Goal: Task Accomplishment & Management: Complete application form

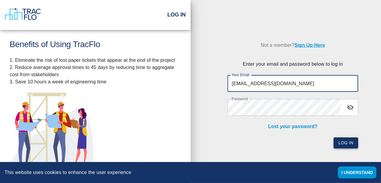
type input "[EMAIL_ADDRESS][DOMAIN_NAME]"
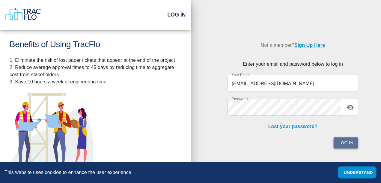
click at [344, 140] on button "Log In" at bounding box center [345, 142] width 25 height 11
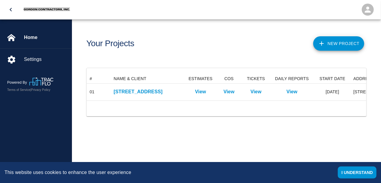
scroll to position [26, 280]
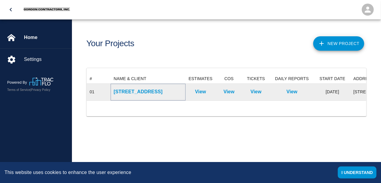
click at [125, 91] on p "[STREET_ADDRESS]" at bounding box center [148, 91] width 69 height 7
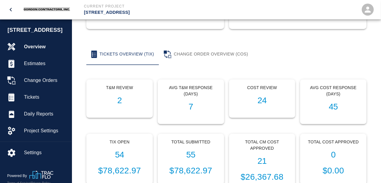
scroll to position [62, 0]
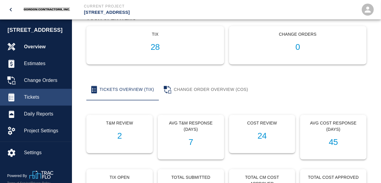
click at [38, 101] on span "Tickets" at bounding box center [45, 96] width 43 height 7
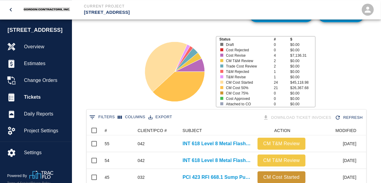
scroll to position [1, 0]
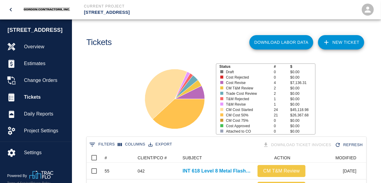
click at [338, 43] on link "NEW TICKET" at bounding box center [341, 42] width 46 height 14
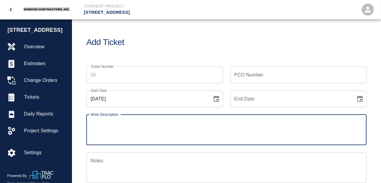
click at [243, 76] on input "PCO Number" at bounding box center [298, 74] width 137 height 17
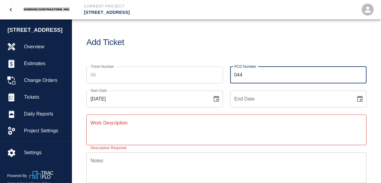
type input "044"
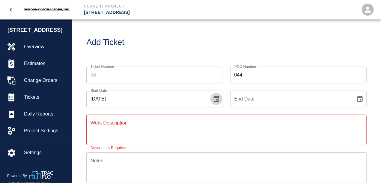
click at [214, 99] on icon "Choose date, selected date is Aug 12, 2025" at bounding box center [216, 99] width 5 height 6
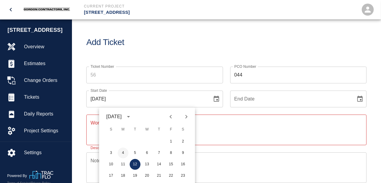
click at [122, 154] on button "4" at bounding box center [123, 152] width 11 height 11
type input "[DATE]"
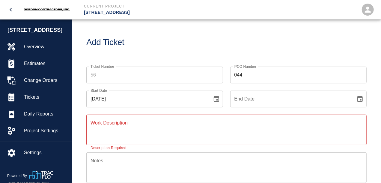
click at [293, 97] on input "End Date" at bounding box center [291, 98] width 122 height 17
click at [359, 99] on icon "Choose date" at bounding box center [359, 98] width 7 height 7
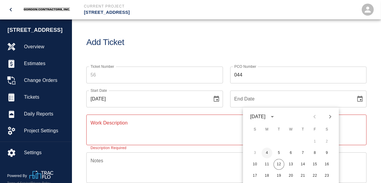
click at [266, 153] on button "4" at bounding box center [266, 152] width 11 height 11
type input "[DATE]"
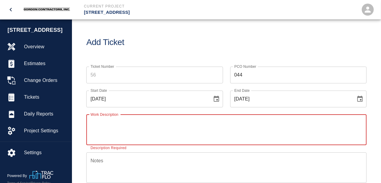
click at [145, 125] on textarea "Work Description" at bounding box center [226, 129] width 272 height 21
type textarea "a"
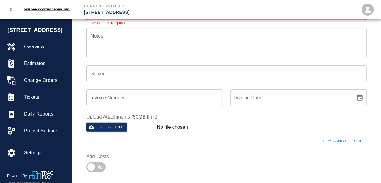
type textarea "Add Parapro to CT Yard Threshhold per RFI 365"
click at [127, 75] on input "Subject" at bounding box center [226, 73] width 280 height 17
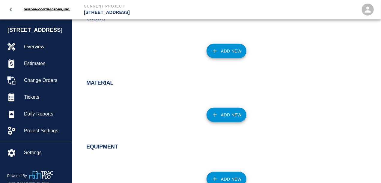
scroll to position [313, 0]
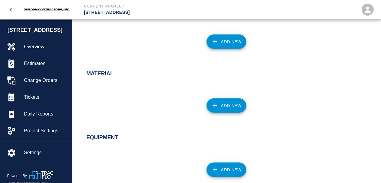
type input "RFI 365 - Added Parapro Flashing"
click at [229, 45] on button "Add New" at bounding box center [226, 41] width 40 height 14
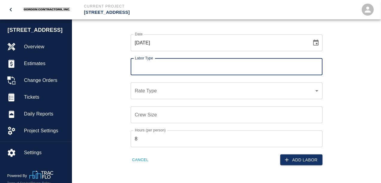
click at [161, 70] on input "Labor Type" at bounding box center [226, 66] width 186 height 11
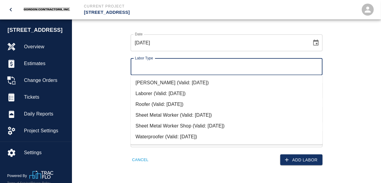
click at [146, 105] on li "Roofer (Valid: [DATE])" at bounding box center [227, 104] width 192 height 11
type input "Roofer"
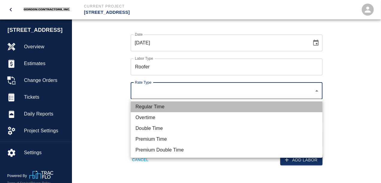
click at [155, 105] on li "Regular Time" at bounding box center [227, 106] width 192 height 11
type input "rate_rt"
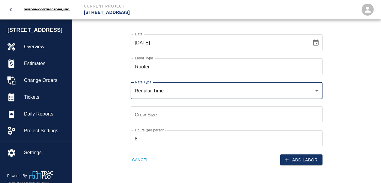
click at [155, 113] on input "Crew Size" at bounding box center [227, 114] width 192 height 17
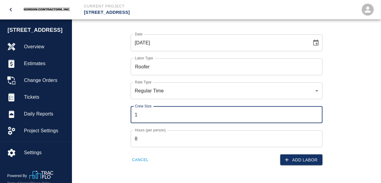
type input "1"
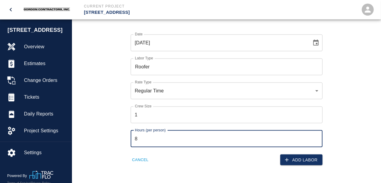
drag, startPoint x: 155, startPoint y: 138, endPoint x: 120, endPoint y: 136, distance: 35.4
click at [131, 136] on input "8" at bounding box center [227, 138] width 192 height 17
type input "4"
click at [295, 158] on button "Add Labor" at bounding box center [301, 159] width 42 height 11
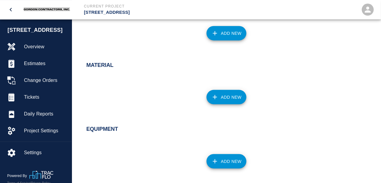
scroll to position [375, 0]
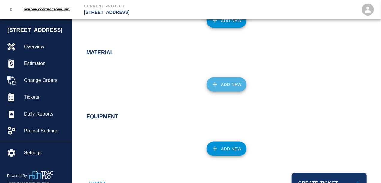
click at [224, 84] on button "Add New" at bounding box center [226, 84] width 40 height 14
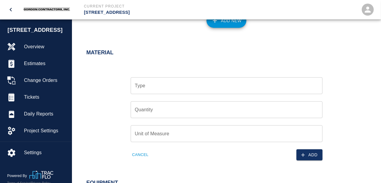
click at [153, 90] on input "Type" at bounding box center [226, 85] width 186 height 11
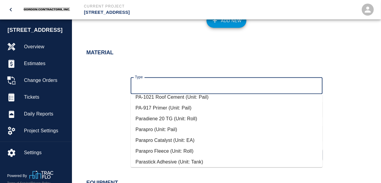
scroll to position [129, 0]
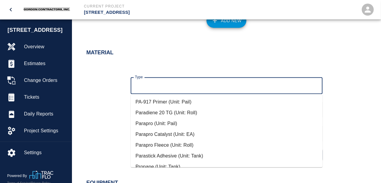
click at [151, 133] on li "Parapro Catalyst (Unit: EA)" at bounding box center [227, 134] width 192 height 11
type input "Parapro Catalyst (Unit: EA)"
type input "EA"
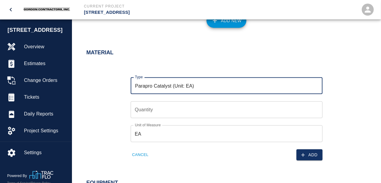
click at [149, 108] on input "Quantity" at bounding box center [227, 109] width 192 height 17
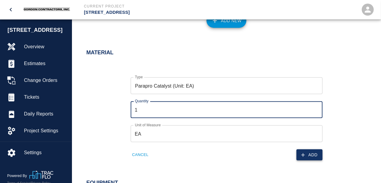
type input "1"
click at [305, 154] on icon "button" at bounding box center [303, 155] width 6 height 6
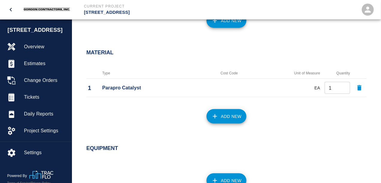
click at [225, 112] on button "Add New" at bounding box center [226, 116] width 40 height 14
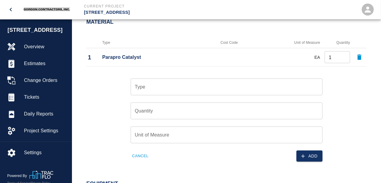
scroll to position [406, 0]
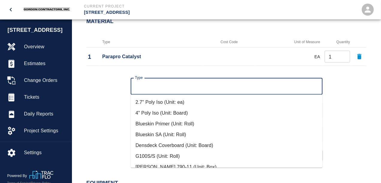
click at [157, 87] on input "Type" at bounding box center [226, 86] width 186 height 11
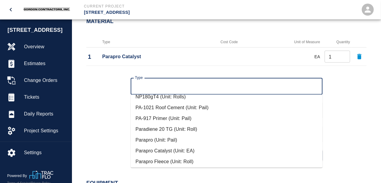
scroll to position [129, 0]
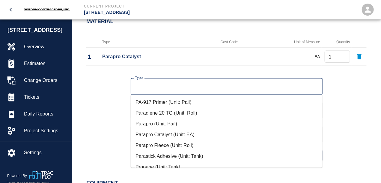
click at [148, 122] on li "Parapro (Unit: Pail)" at bounding box center [227, 123] width 192 height 11
type input "Parapro (Unit: Pail)"
type input "Pail"
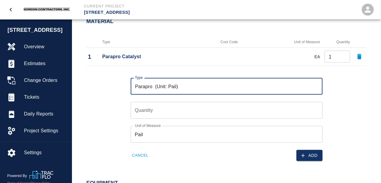
click at [153, 109] on input "Quantity" at bounding box center [227, 110] width 192 height 17
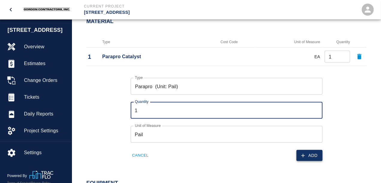
type input "1"
click at [309, 154] on button "Add" at bounding box center [309, 155] width 26 height 11
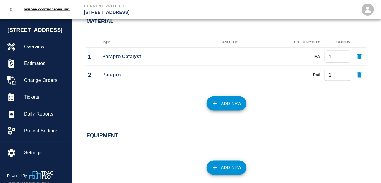
click at [220, 106] on button "Add New" at bounding box center [226, 103] width 40 height 14
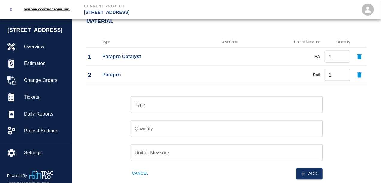
click at [145, 110] on input "Type" at bounding box center [226, 104] width 186 height 11
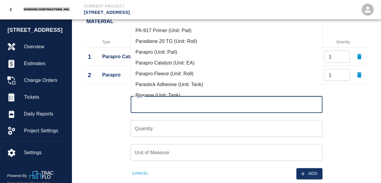
click at [156, 74] on li "Parapro Fleece (Unit: Roll)" at bounding box center [227, 73] width 192 height 11
type input "Parapro Fleece (Unit: Roll)"
type input "Roll"
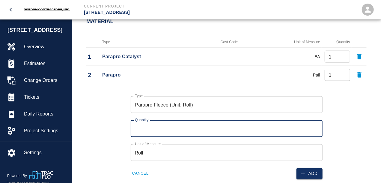
click at [155, 130] on input "Quantity" at bounding box center [227, 128] width 192 height 17
type input "1"
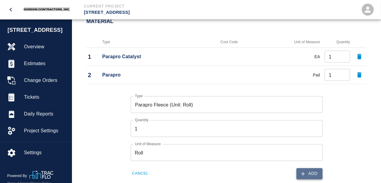
click at [308, 172] on button "Add" at bounding box center [309, 173] width 26 height 11
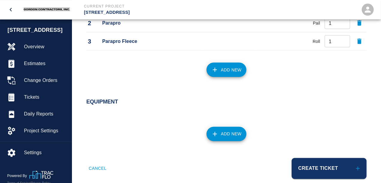
scroll to position [468, 0]
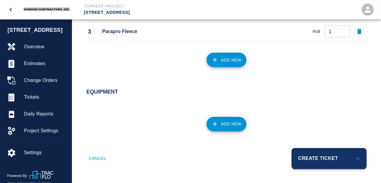
click at [314, 158] on button "Create Ticket" at bounding box center [328, 158] width 75 height 21
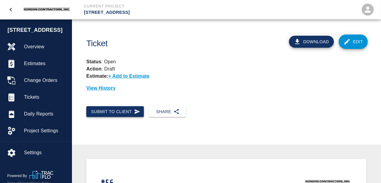
click at [140, 112] on icon "button" at bounding box center [137, 111] width 6 height 6
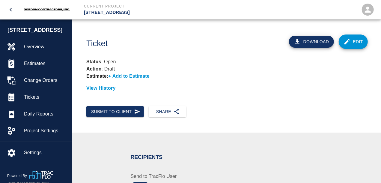
scroll to position [125, 0]
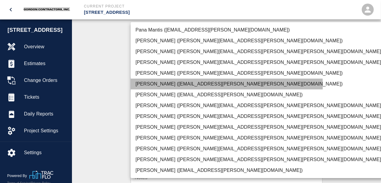
click at [161, 85] on li "[PERSON_NAME] ([EMAIL_ADDRESS][PERSON_NAME][PERSON_NAME][DOMAIN_NAME])" at bounding box center [259, 83] width 257 height 11
type input "e78ae711-0fd6-4e18-bb8b-b399932e647c"
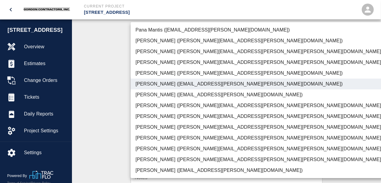
click at [109, 121] on div at bounding box center [190, 91] width 381 height 183
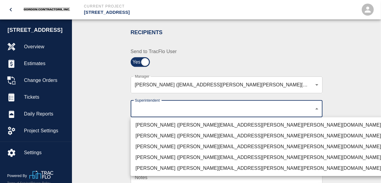
click at [146, 167] on li "[PERSON_NAME] ([PERSON_NAME][EMAIL_ADDRESS][PERSON_NAME][PERSON_NAME][DOMAIN_NA…" at bounding box center [259, 168] width 257 height 11
type input "7c2507a8-ef81-45d4-990a-124409cb20d6"
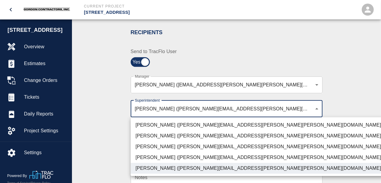
click at [105, 118] on div at bounding box center [190, 91] width 381 height 183
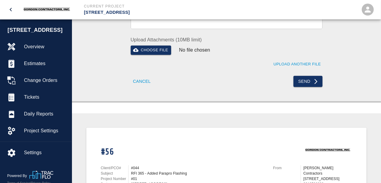
scroll to position [311, 0]
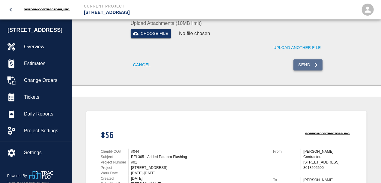
click at [312, 66] on button "Send" at bounding box center [307, 64] width 29 height 11
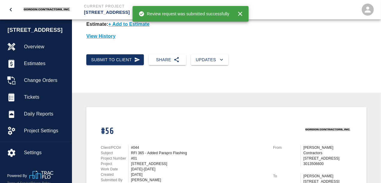
scroll to position [49, 0]
